Goal: Task Accomplishment & Management: Manage account settings

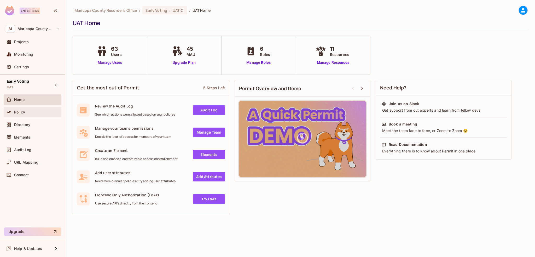
click at [27, 109] on div "Policy" at bounding box center [33, 112] width 54 height 6
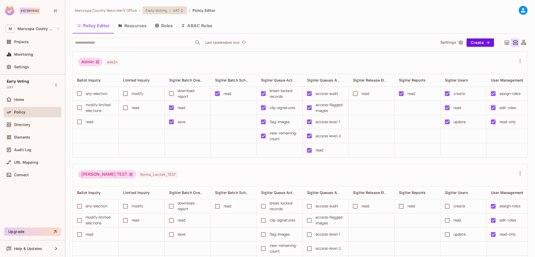
click at [181, 11] on icon at bounding box center [182, 10] width 2 height 3
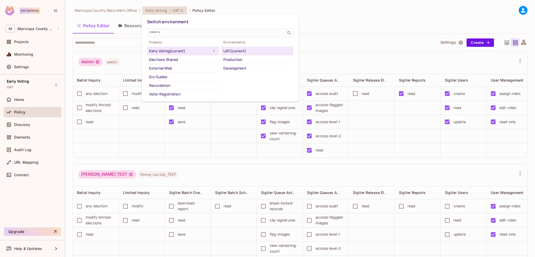
click at [243, 60] on div "Production" at bounding box center [257, 59] width 68 height 6
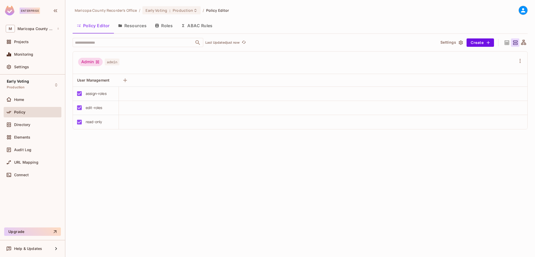
click at [86, 61] on div "Admin" at bounding box center [90, 62] width 25 height 8
click at [102, 84] on div "User Management" at bounding box center [96, 80] width 46 height 13
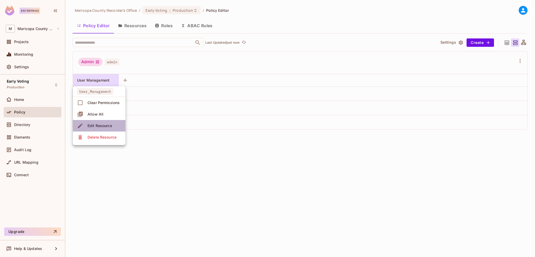
click at [101, 124] on div "Edit Resource" at bounding box center [100, 125] width 25 height 5
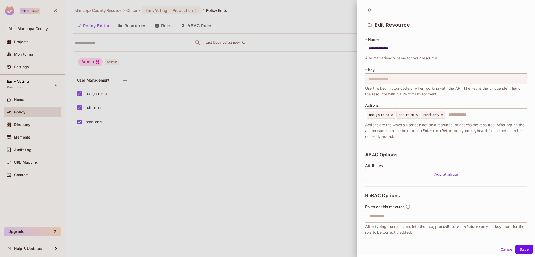
click at [276, 184] on div at bounding box center [267, 128] width 535 height 257
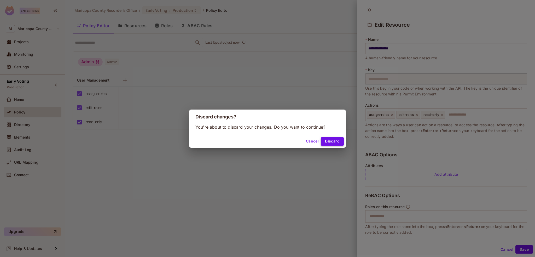
click at [330, 140] on button "Discard" at bounding box center [332, 141] width 23 height 8
